Goal: Information Seeking & Learning: Understand process/instructions

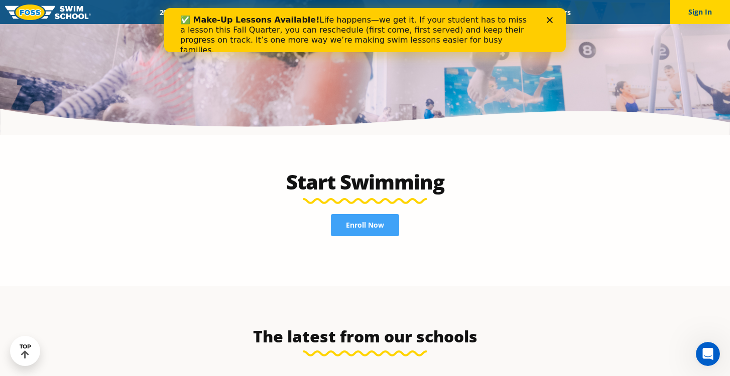
scroll to position [2545, 0]
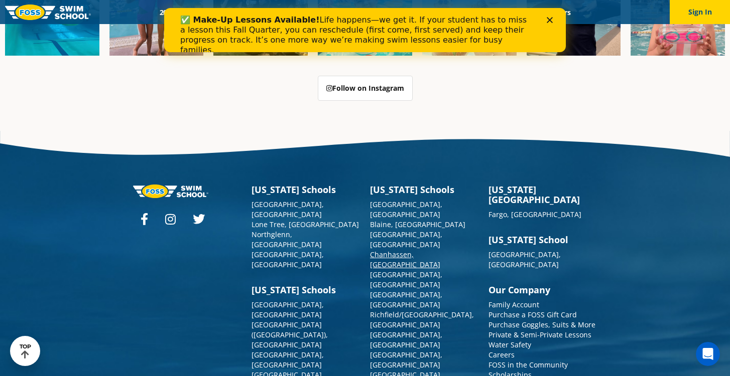
click at [385, 250] on link "Chanhassen, [GEOGRAPHIC_DATA]" at bounding box center [405, 260] width 70 height 20
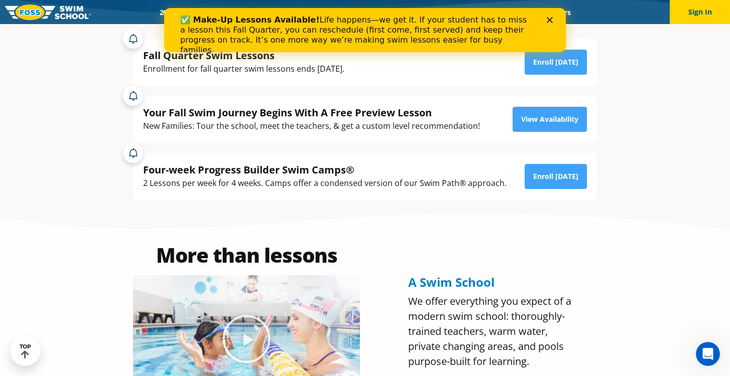
click at [550, 19] on polygon "Close" at bounding box center [549, 20] width 6 height 6
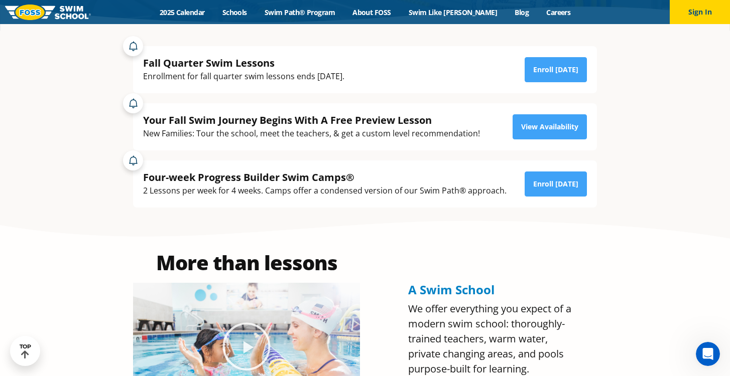
scroll to position [232, 0]
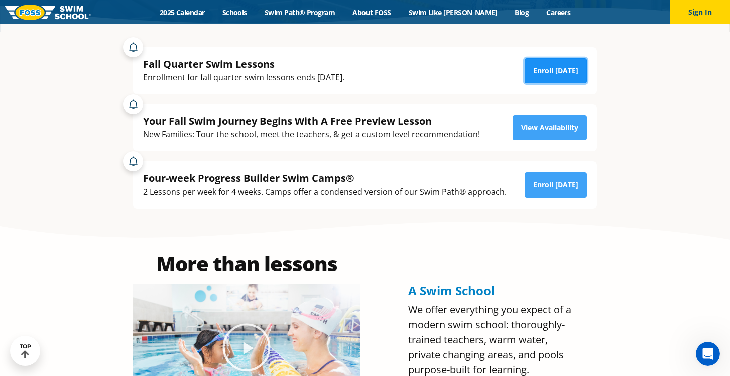
click at [557, 70] on link "Enroll [DATE]" at bounding box center [555, 70] width 62 height 25
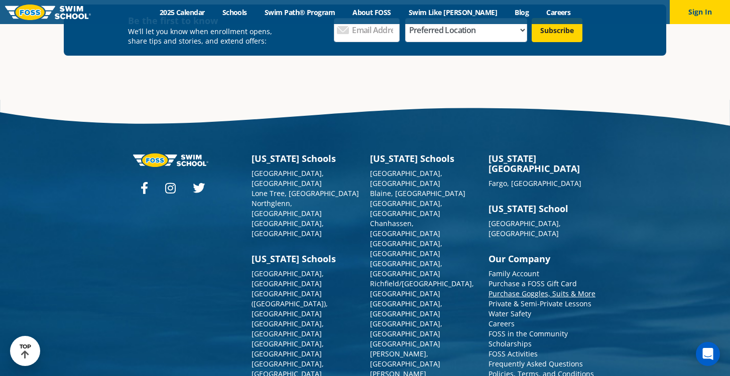
scroll to position [3641, 0]
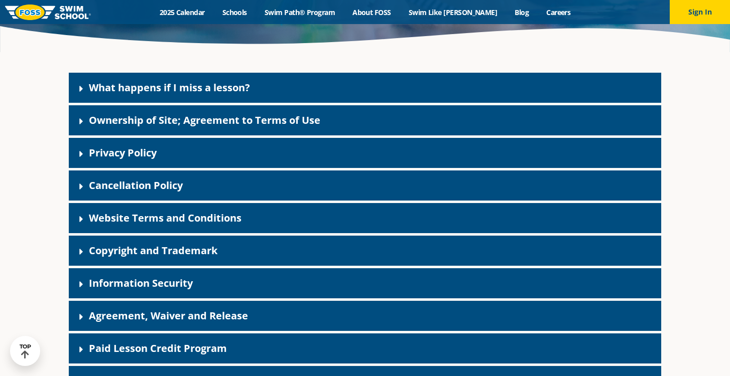
scroll to position [212, 0]
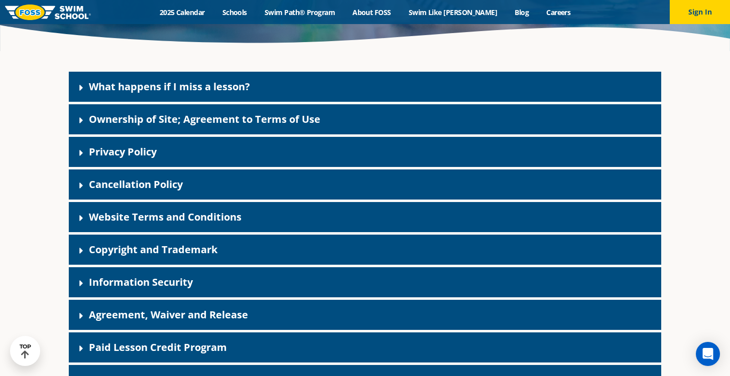
click at [162, 185] on link "Cancellation Policy" at bounding box center [136, 185] width 94 height 14
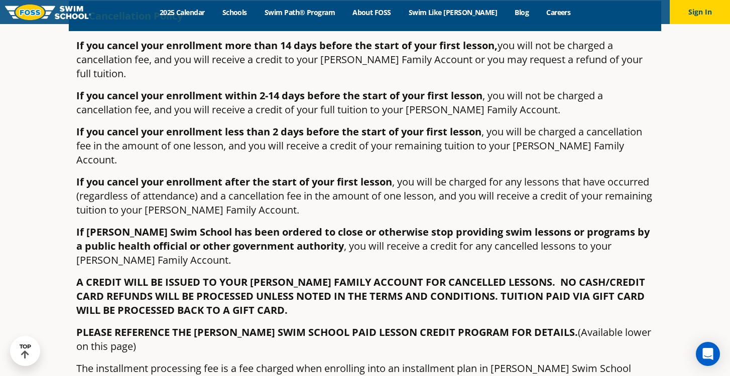
scroll to position [381, 0]
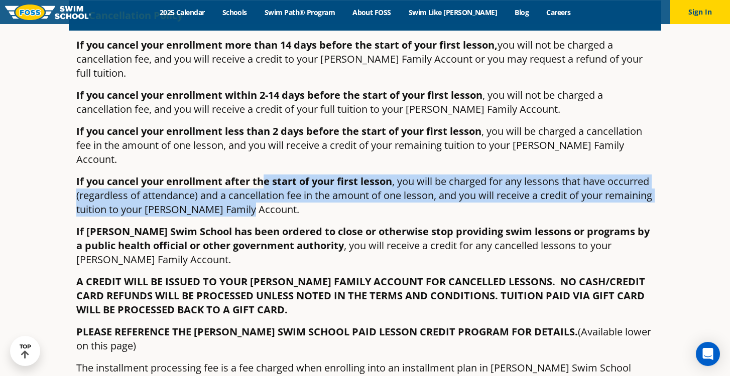
drag, startPoint x: 265, startPoint y: 156, endPoint x: 324, endPoint y: 181, distance: 64.0
click at [324, 181] on p "If you cancel your enrollment after the start of your first lesson , you will b…" at bounding box center [364, 196] width 577 height 42
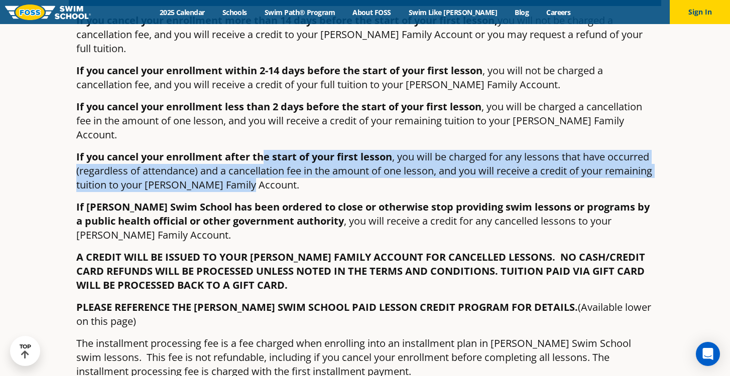
scroll to position [408, 0]
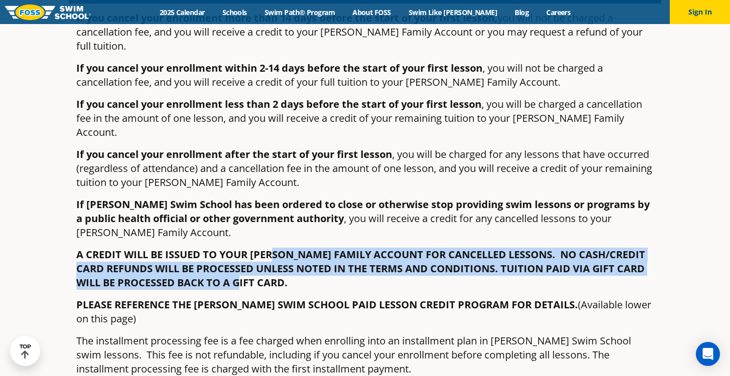
drag, startPoint x: 275, startPoint y: 225, endPoint x: 274, endPoint y: 249, distance: 24.1
click at [274, 249] on p "A CREDIT WILL BE ISSUED TO YOUR FOSS FAMILY ACCOUNT FOR CANCELLED LESSONS. NO C…" at bounding box center [364, 269] width 577 height 42
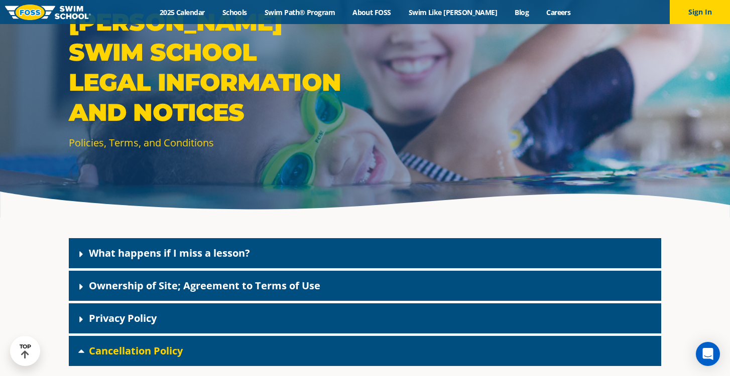
scroll to position [0, 0]
